Goal: Information Seeking & Learning: Learn about a topic

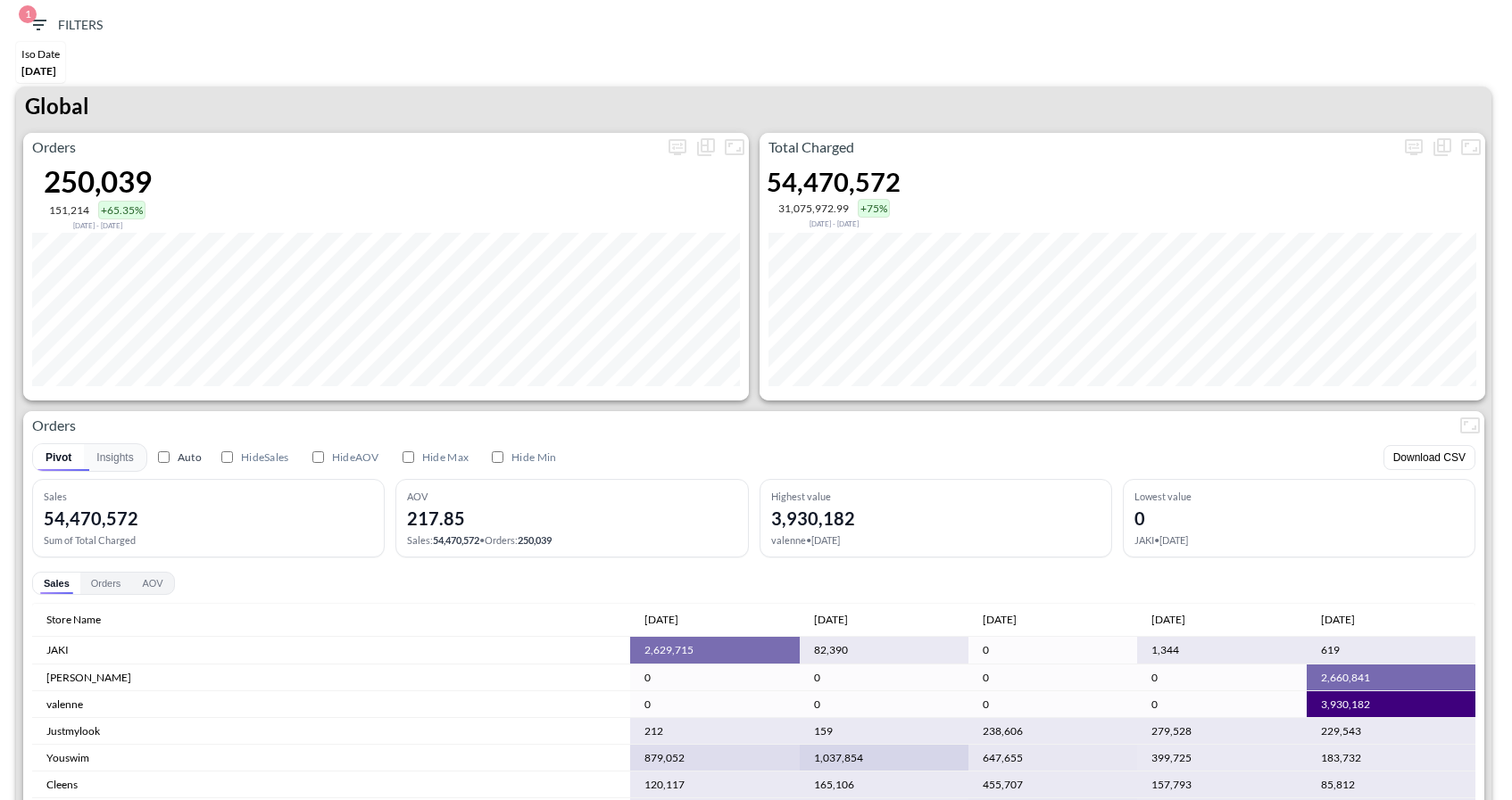
click at [1415, 121] on div "Global" at bounding box center [753, 109] width 1475 height 46
click at [1415, 137] on icon "more" at bounding box center [1414, 147] width 22 height 22
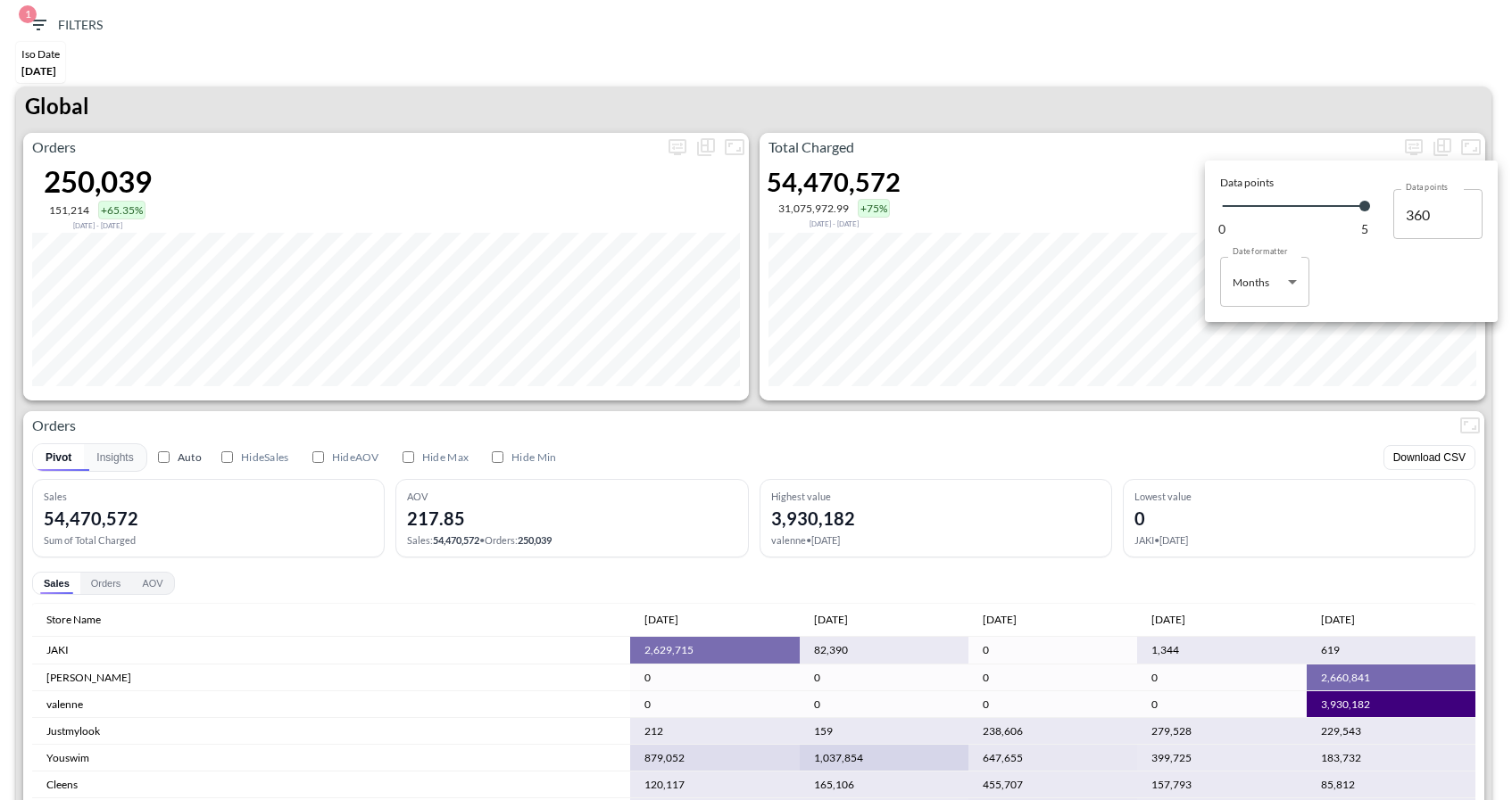
click at [1276, 284] on body "BI.P.EYE, Interactive Analytics Dashboards 1 Filters Iso Date [DATE] Global Ord…" at bounding box center [756, 400] width 1512 height 800
click at [1244, 334] on div "Days" at bounding box center [1246, 327] width 24 height 16
type input "Days"
type input "152"
click at [1223, 115] on div at bounding box center [756, 400] width 1512 height 800
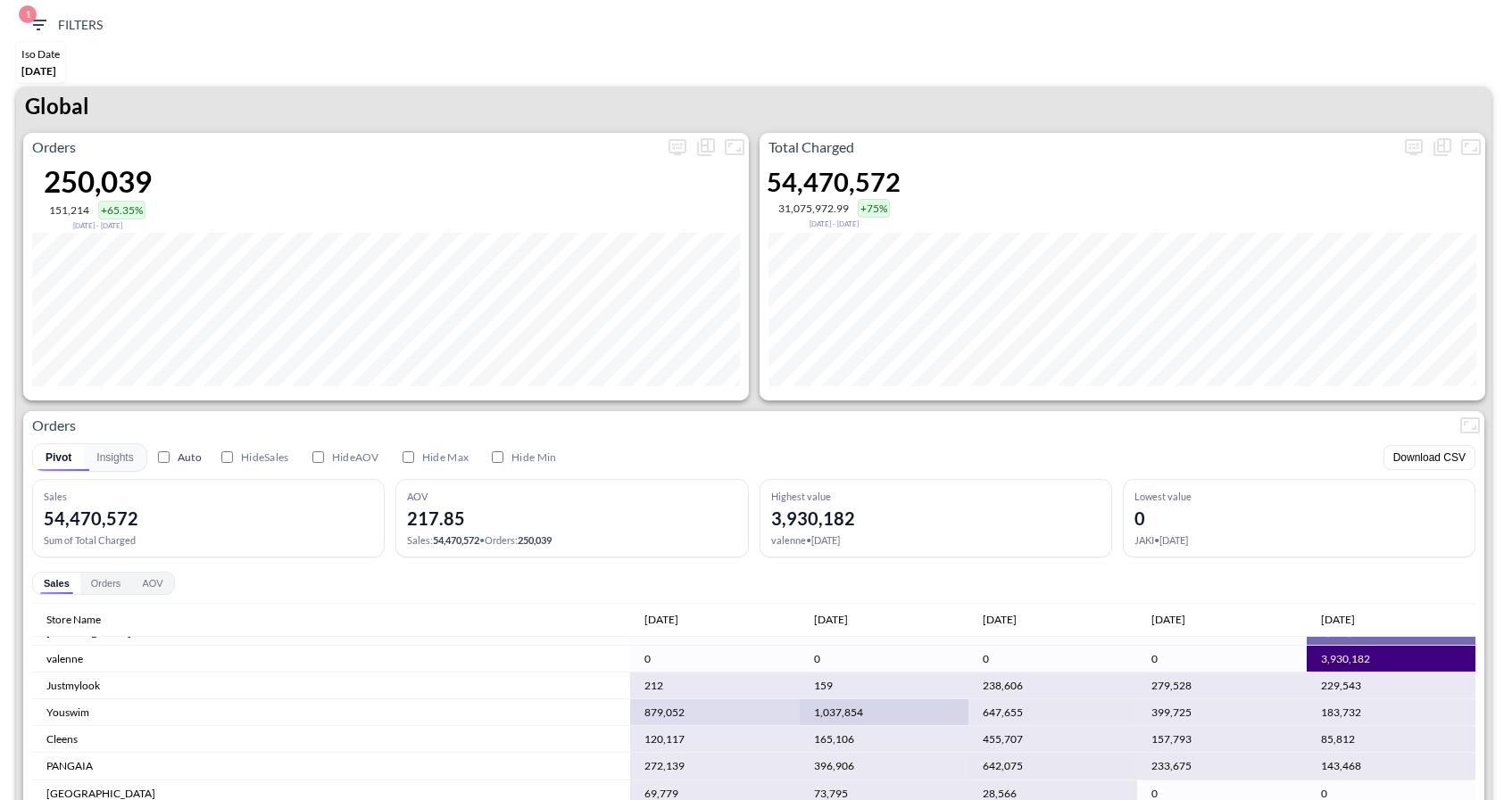
scroll to position [322, 0]
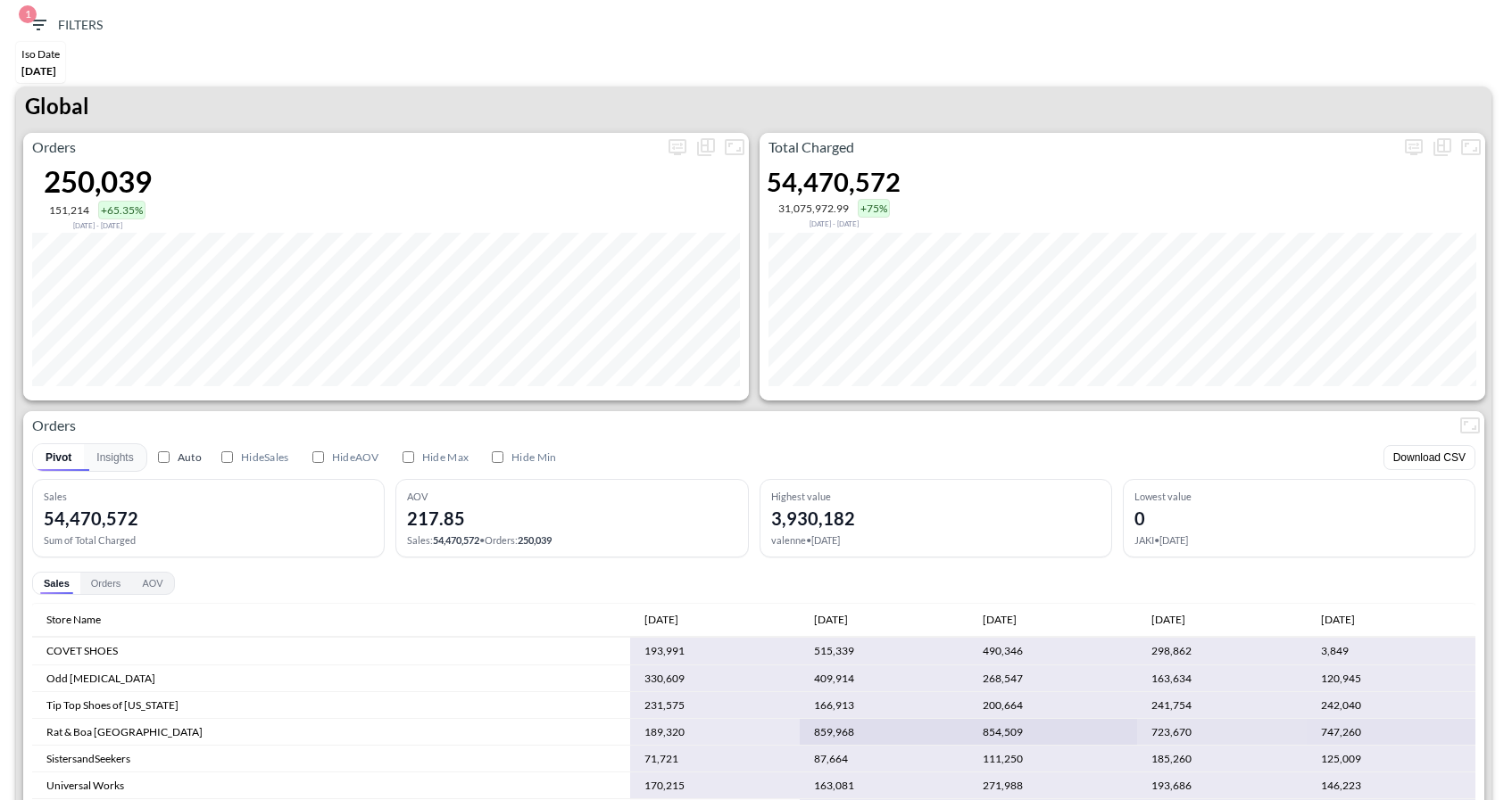
click at [1078, 576] on div "Sales Orders AOV" at bounding box center [754, 584] width 1443 height 24
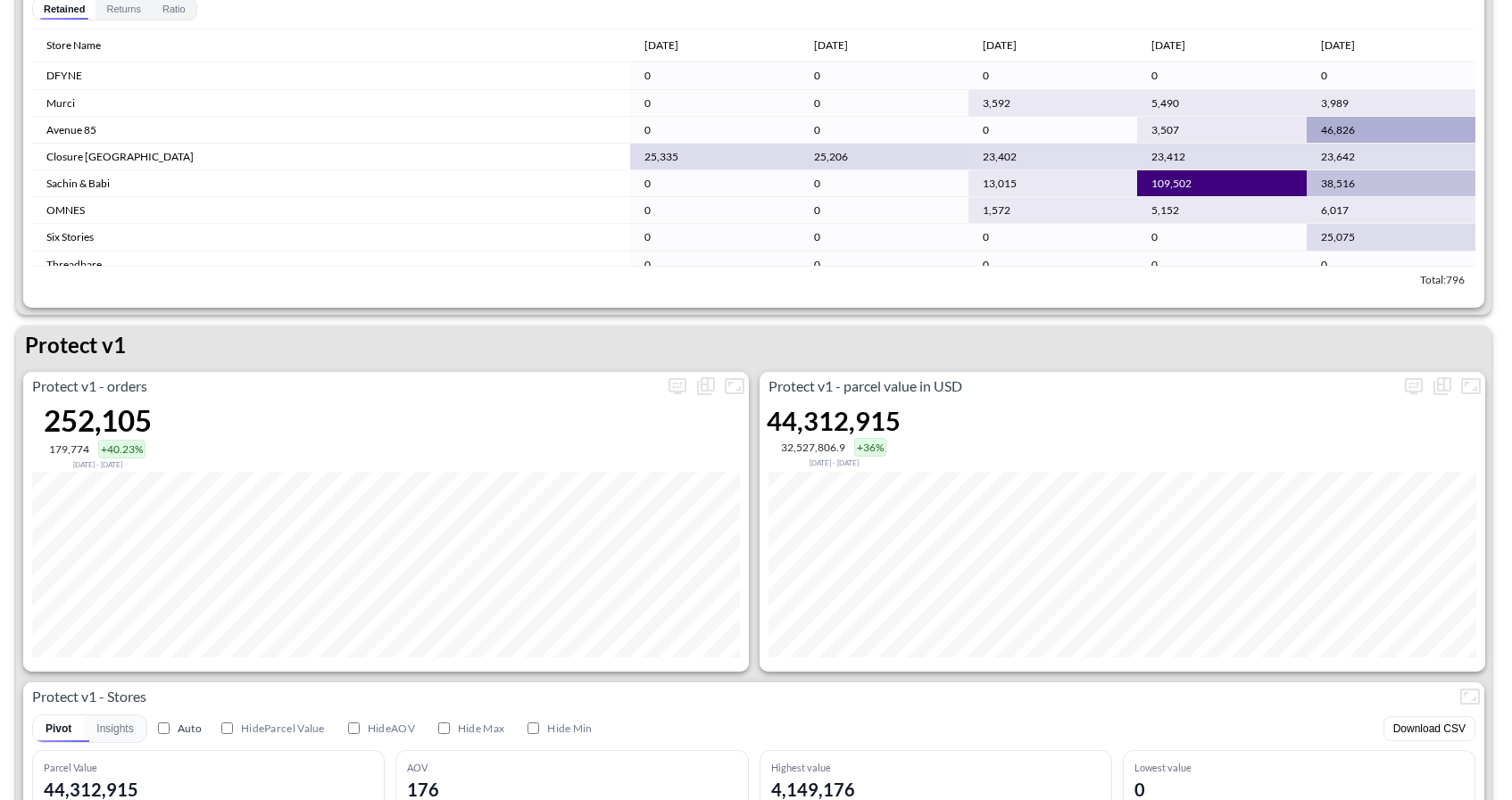
scroll to position [2312, 0]
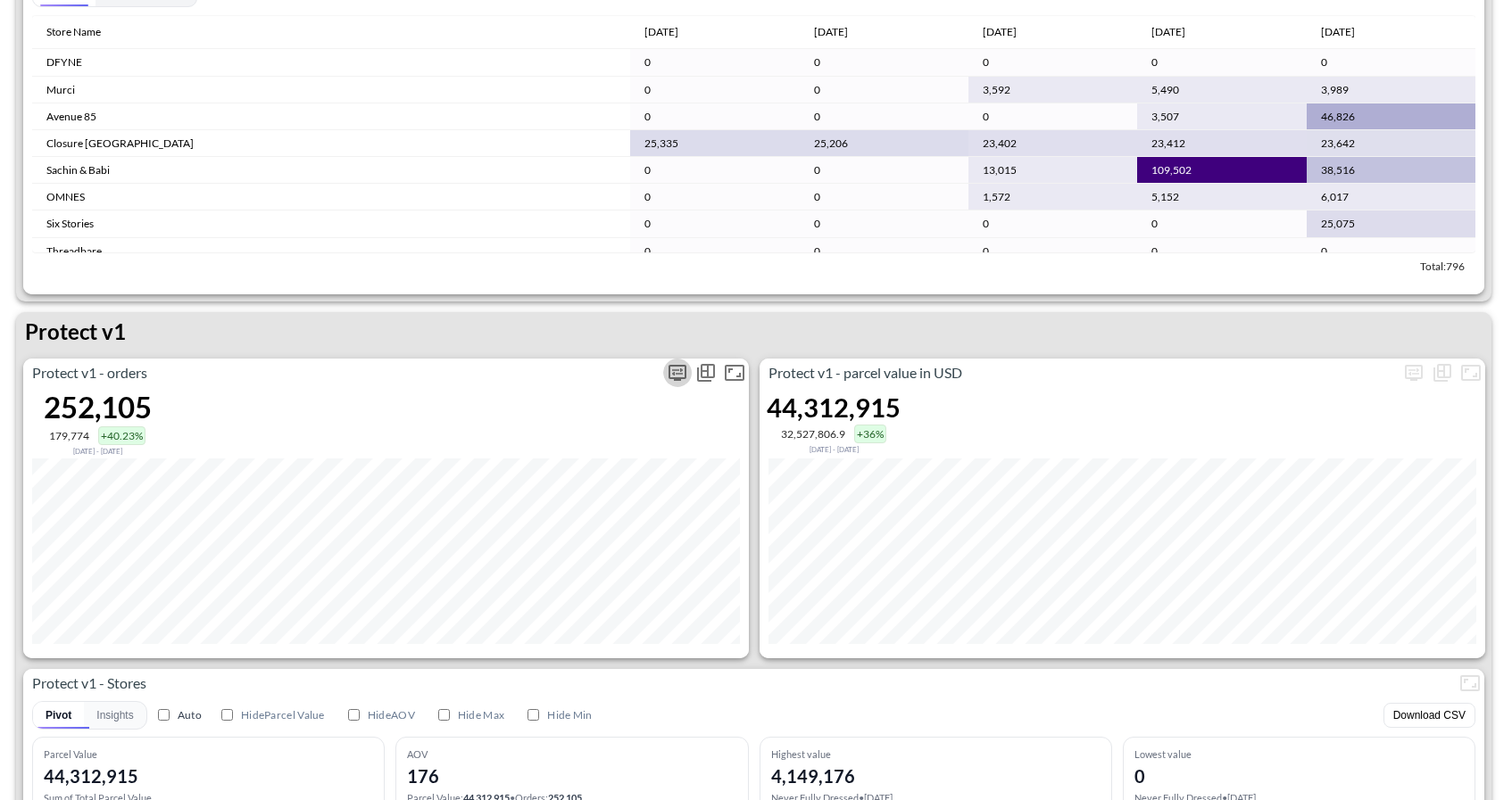
click at [669, 381] on icon "more" at bounding box center [677, 373] width 22 height 22
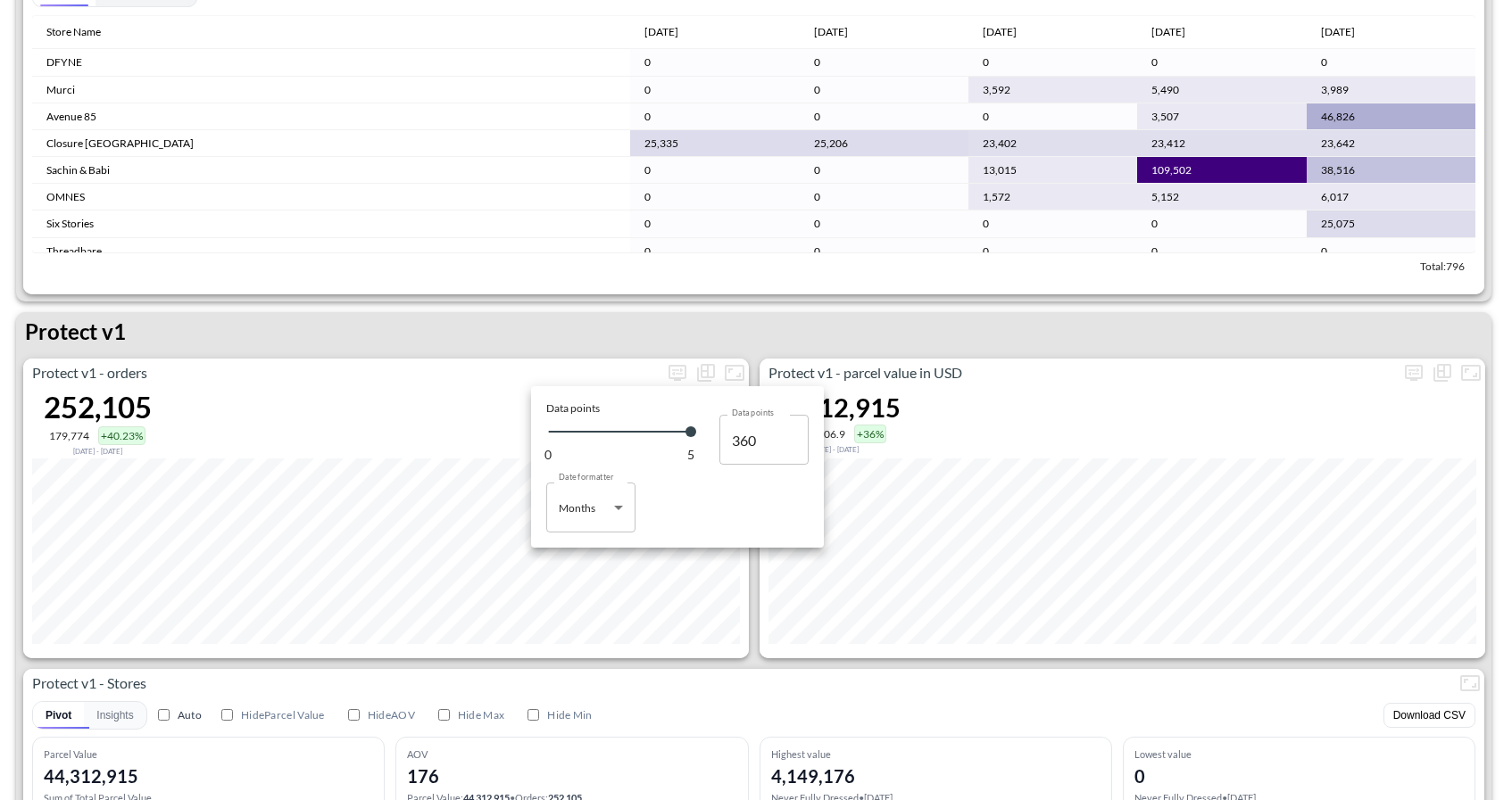
click at [573, 504] on body "BI.P.EYE, Interactive Analytics Dashboards 1 Filters Iso Date [DATE] Global Ord…" at bounding box center [756, 400] width 1512 height 800
click at [585, 546] on li "Days" at bounding box center [591, 552] width 89 height 27
type input "Days"
type input "152"
click at [1013, 326] on div at bounding box center [756, 400] width 1512 height 800
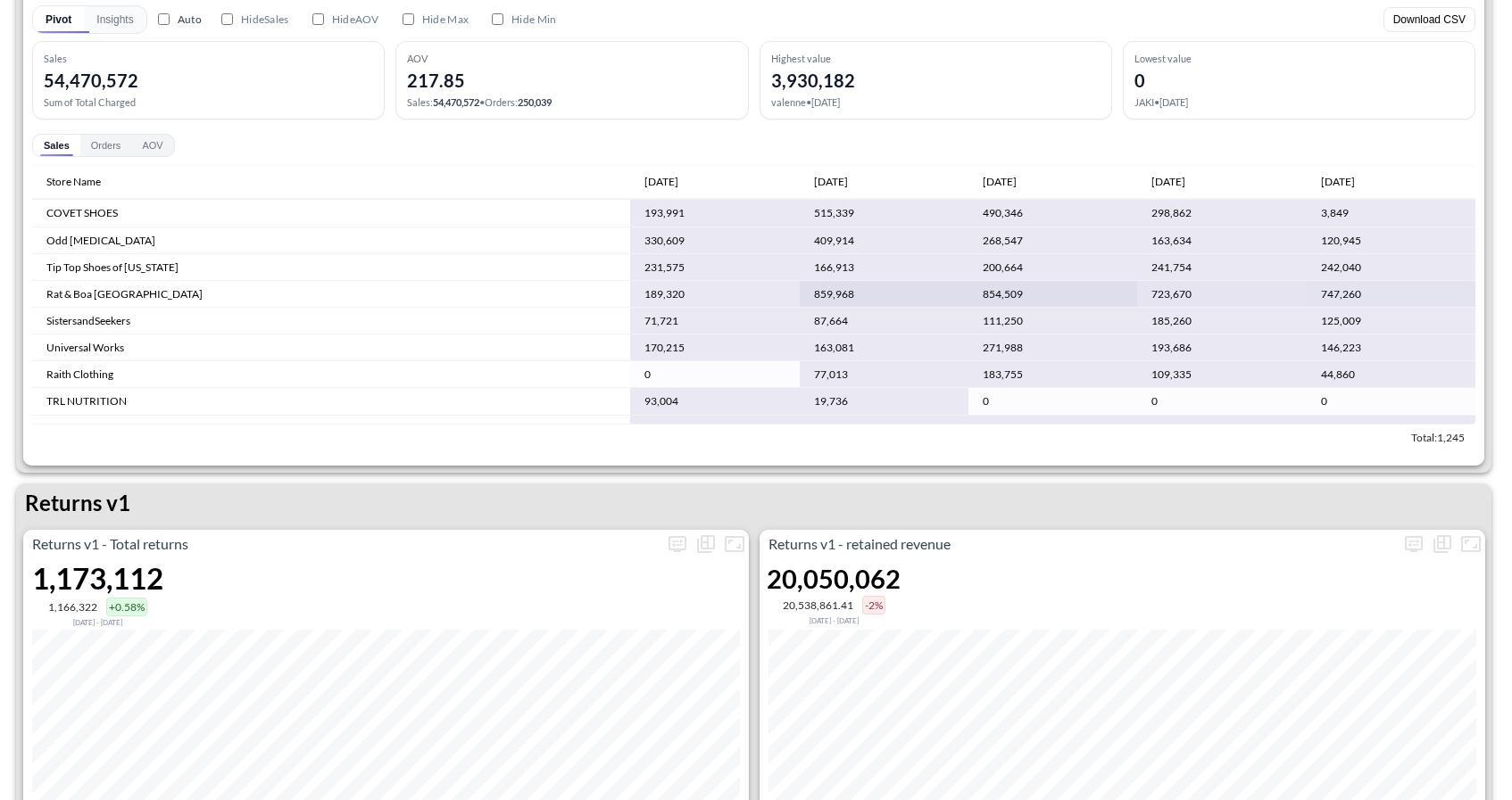
scroll to position [0, 0]
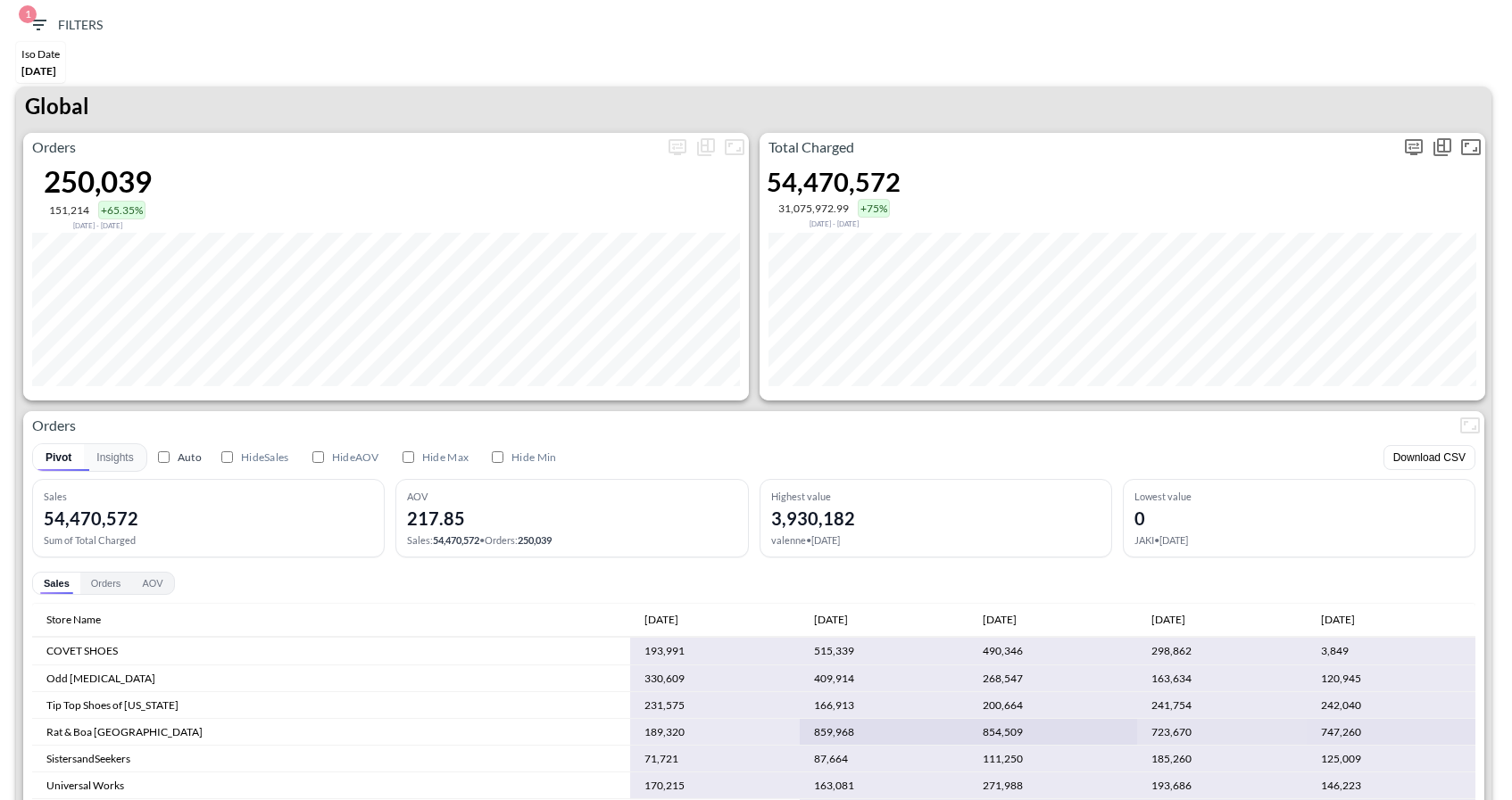
click at [1409, 156] on icon "more" at bounding box center [1414, 147] width 22 height 22
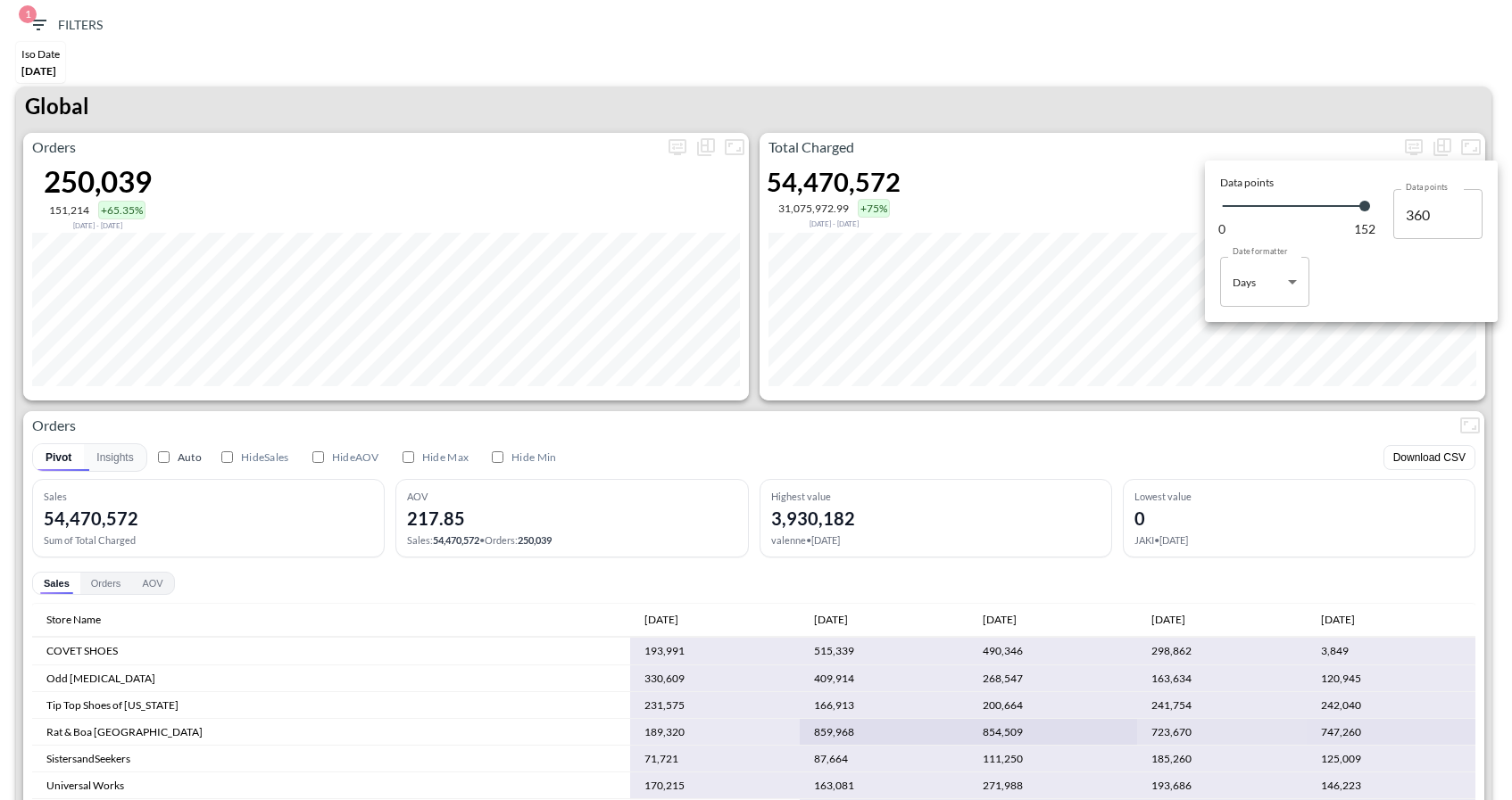
click at [1285, 282] on body "BI.P.EYE, Interactive Analytics Dashboards 1 Filters Iso Date [DATE] Global Ord…" at bounding box center [756, 400] width 1512 height 800
click at [1246, 348] on div "Months" at bounding box center [1251, 354] width 36 height 16
type input "Months"
click at [1191, 402] on div at bounding box center [756, 400] width 1512 height 800
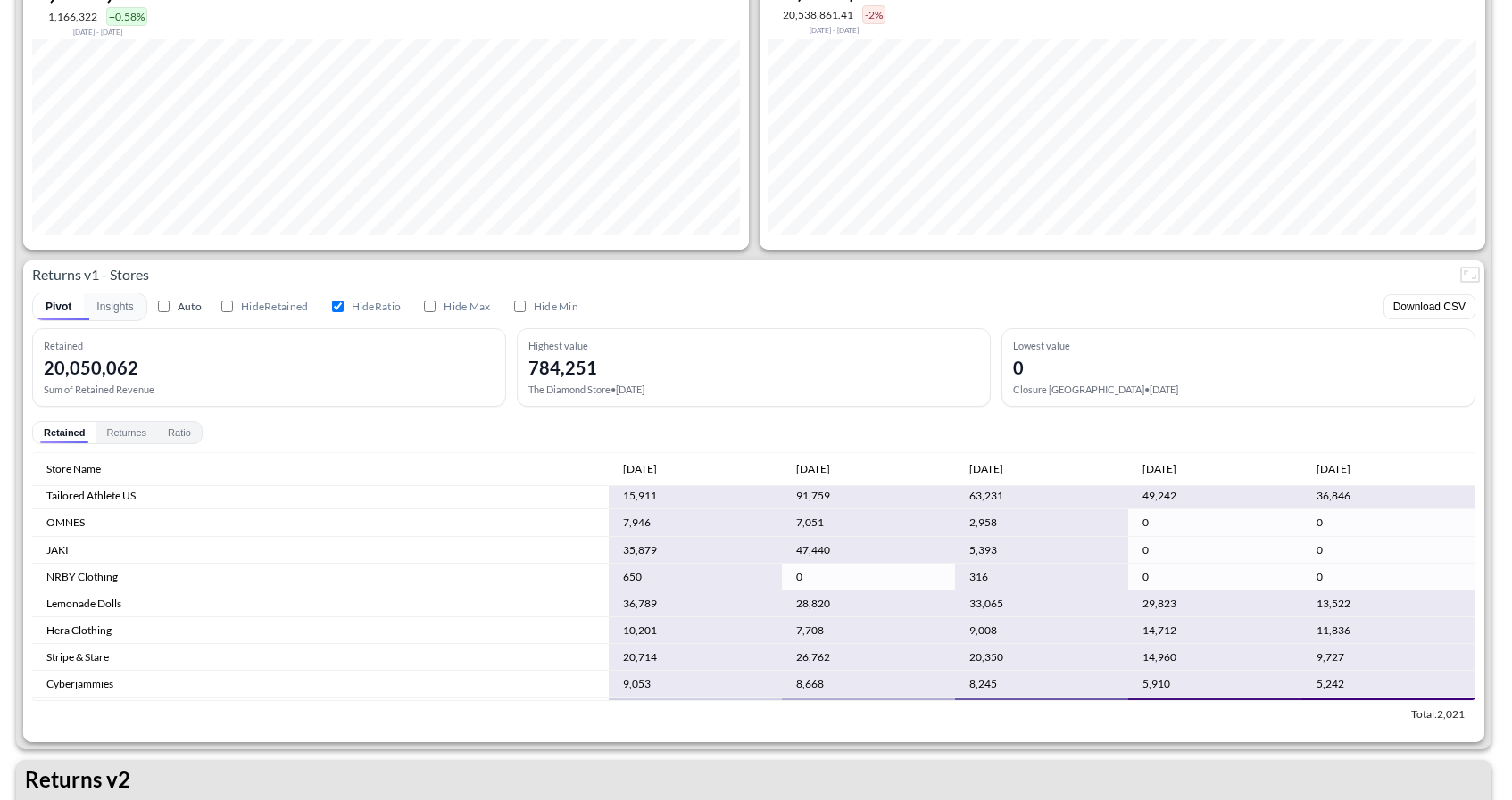
scroll to position [1005, 0]
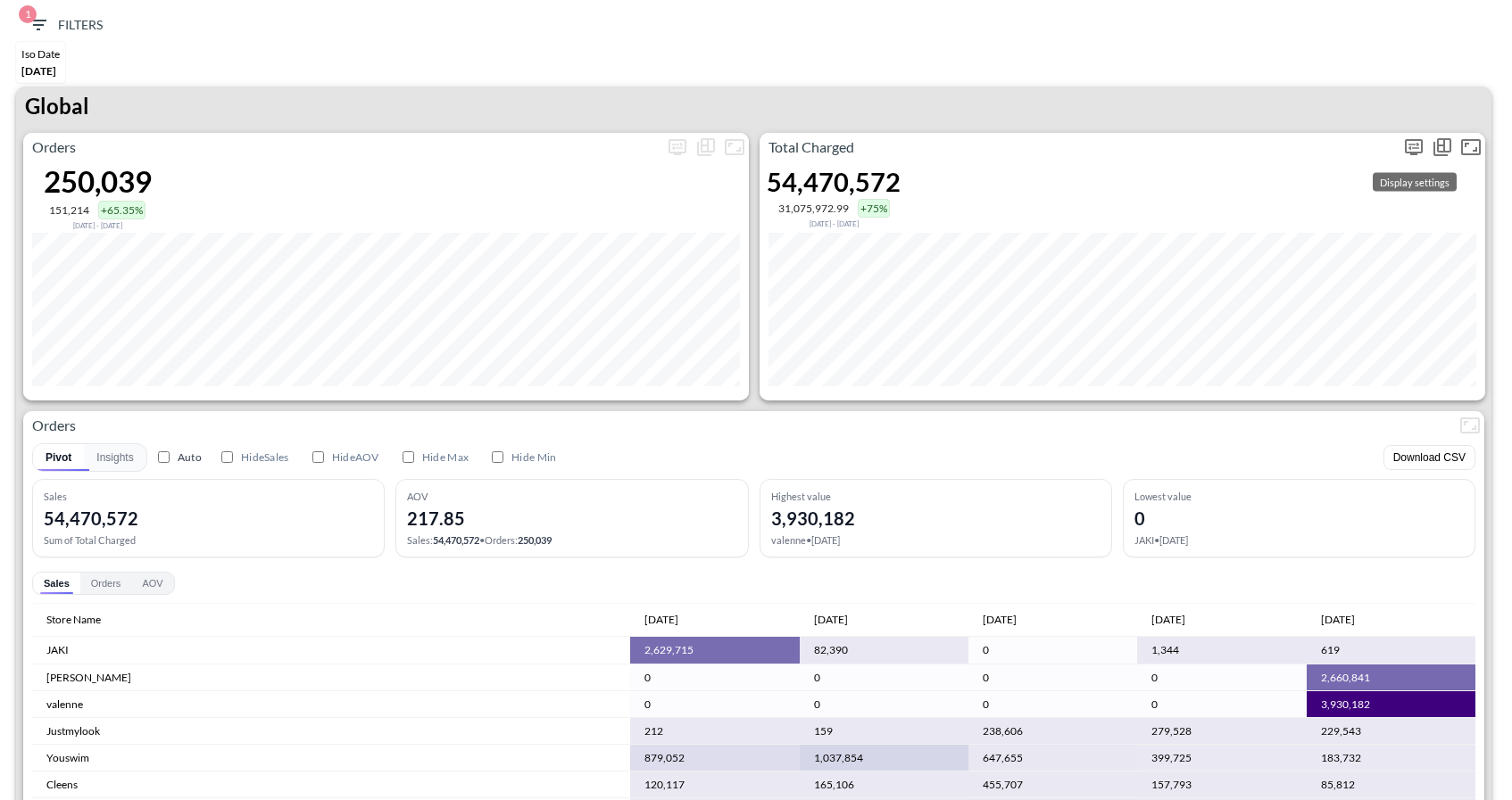
click at [1414, 143] on icon "more" at bounding box center [1413, 145] width 11 height 7
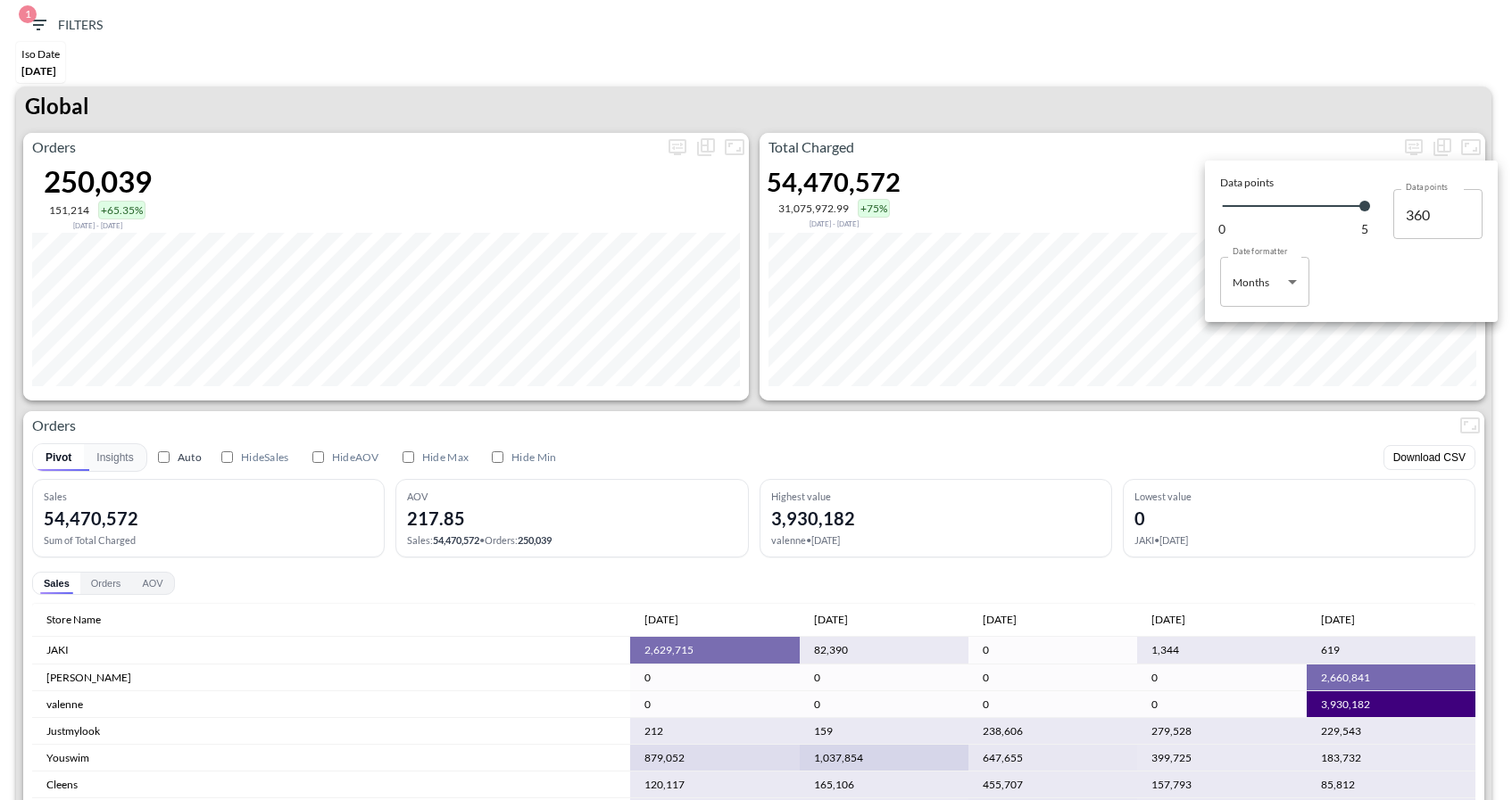
click at [1256, 283] on body "BI.P.EYE, Interactive Analytics Dashboards 1 Filters Iso Date [DATE] Global Ord…" at bounding box center [756, 400] width 1512 height 800
click at [1050, 33] on div at bounding box center [756, 400] width 1512 height 800
